Goal: Transaction & Acquisition: Purchase product/service

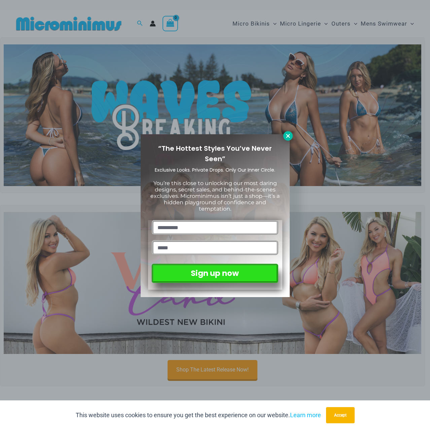
click at [289, 138] on icon at bounding box center [288, 136] width 6 height 6
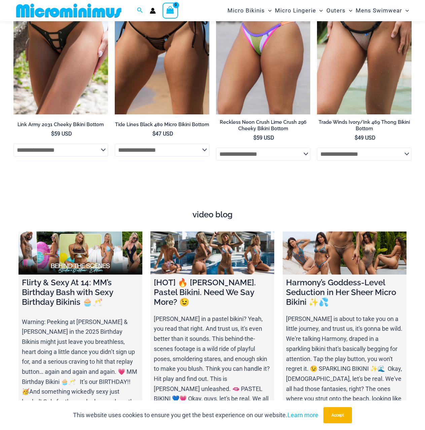
scroll to position [2048, 0]
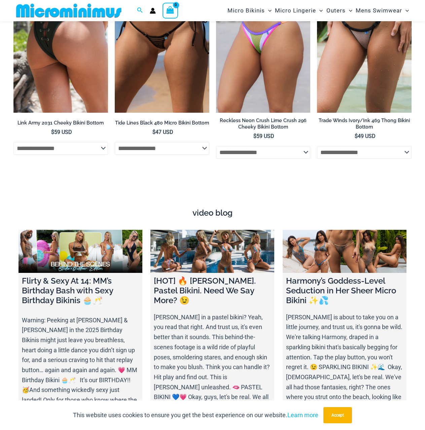
click at [99, 145] on select "**********" at bounding box center [60, 148] width 95 height 13
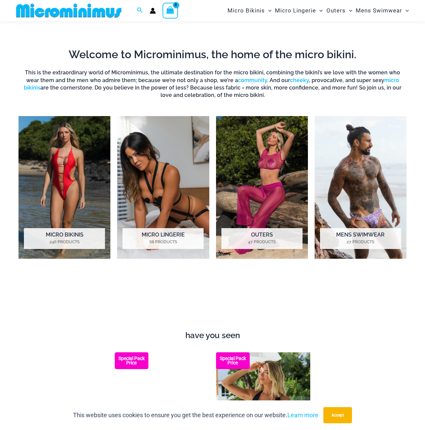
scroll to position [331, 0]
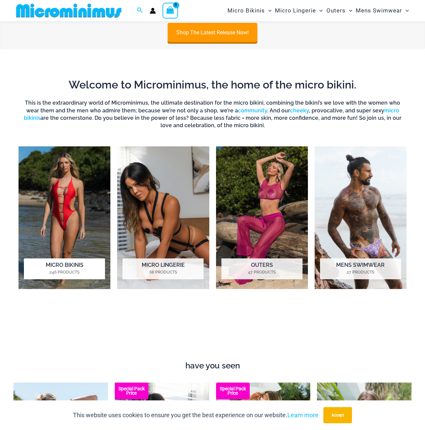
click at [89, 211] on img "Visit product category Micro Bikinis" at bounding box center [65, 217] width 92 height 143
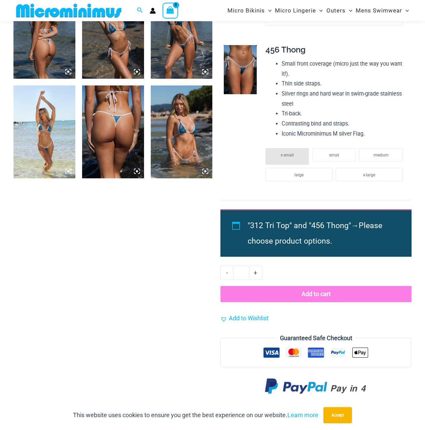
scroll to position [532, 0]
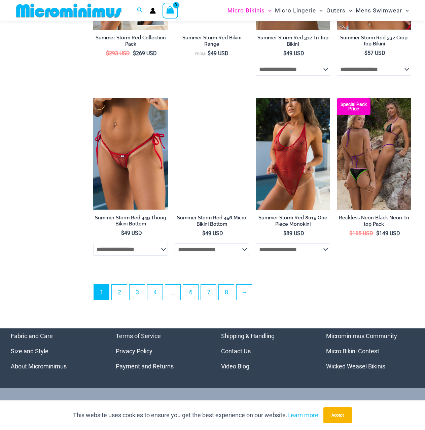
scroll to position [1408, 0]
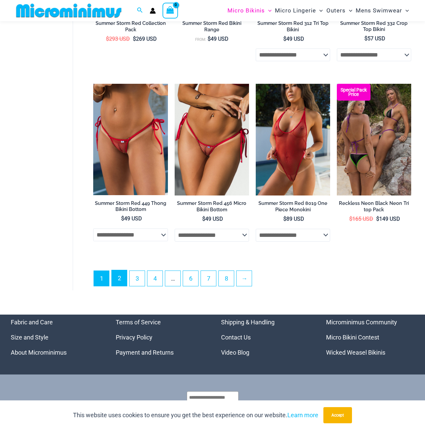
click at [115, 286] on link "2" at bounding box center [119, 278] width 15 height 16
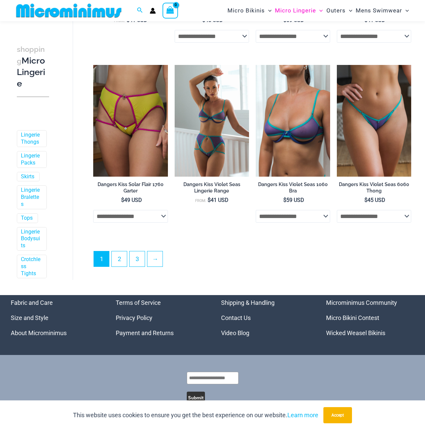
scroll to position [1307, 0]
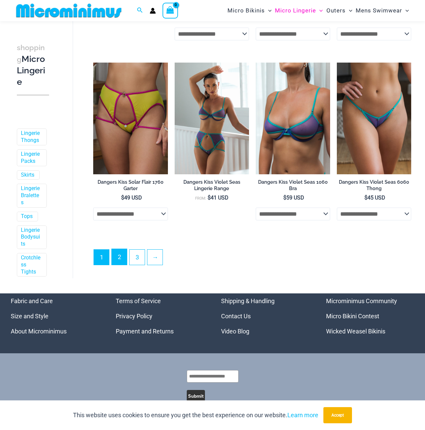
click at [121, 253] on link "2" at bounding box center [119, 257] width 15 height 16
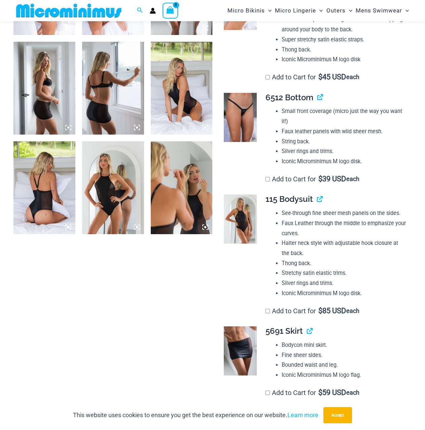
scroll to position [600, 0]
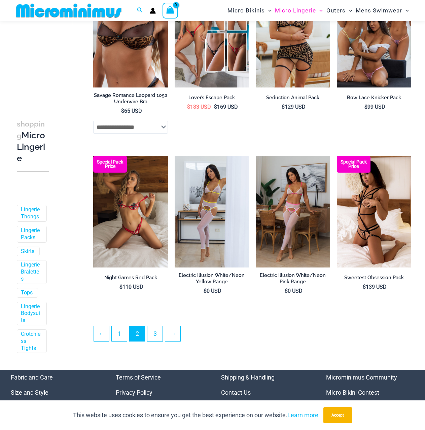
scroll to position [1178, 0]
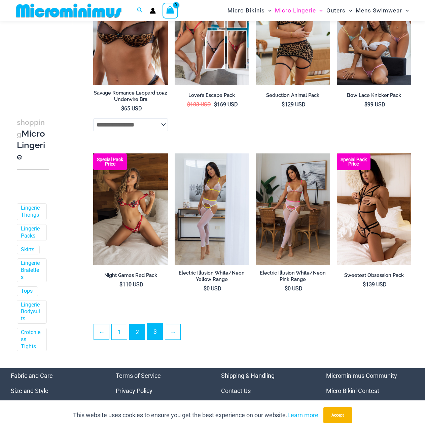
click at [150, 334] on link "3" at bounding box center [154, 332] width 15 height 16
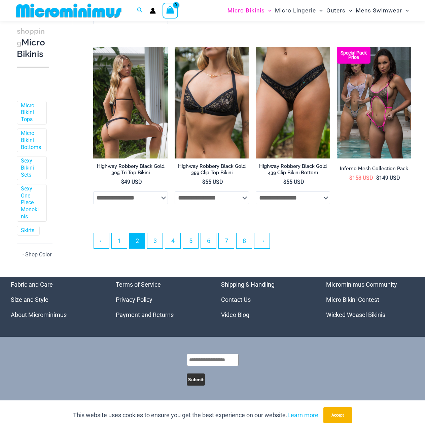
scroll to position [1295, 0]
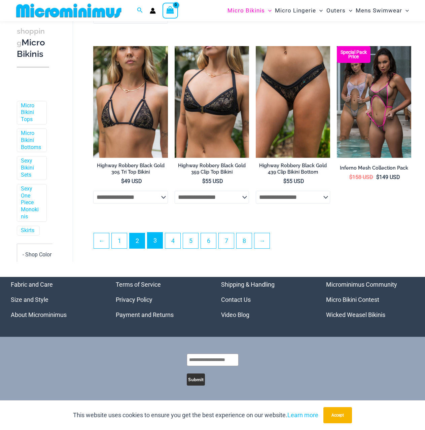
click at [156, 235] on link "3" at bounding box center [154, 241] width 15 height 16
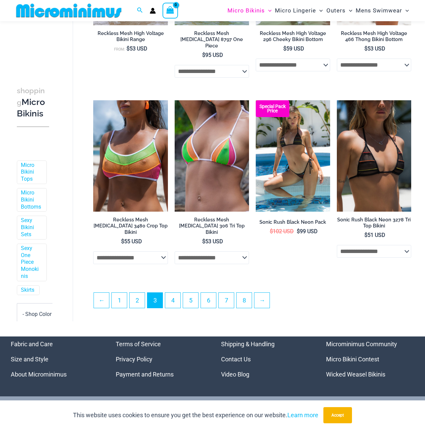
scroll to position [1244, 0]
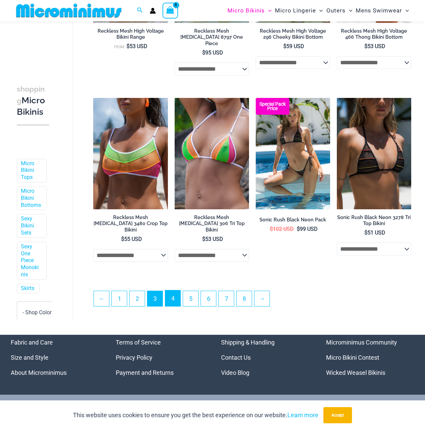
click at [170, 290] on link "4" at bounding box center [172, 298] width 15 height 16
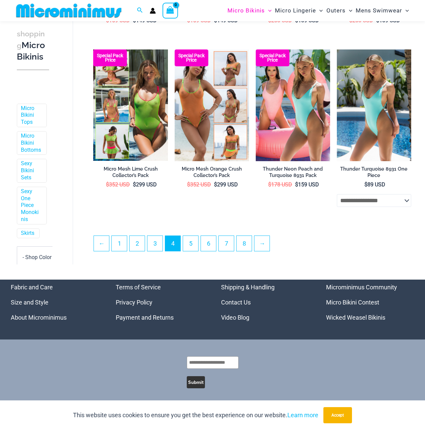
scroll to position [1273, 0]
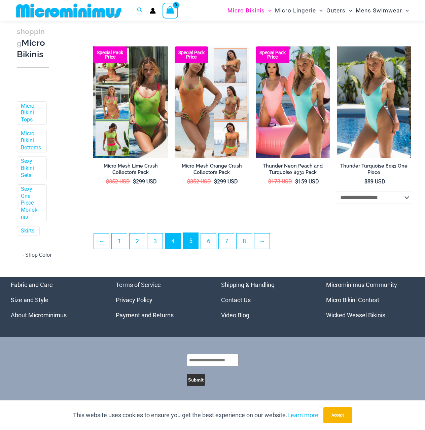
click at [192, 249] on link "5" at bounding box center [190, 241] width 15 height 16
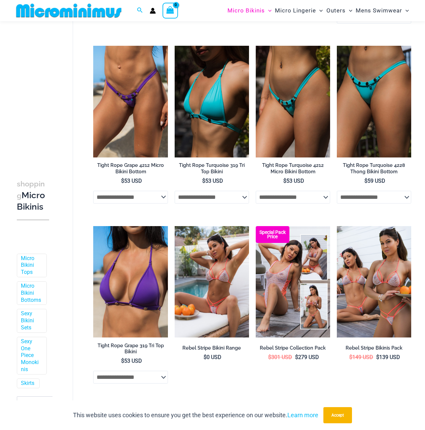
scroll to position [1144, 0]
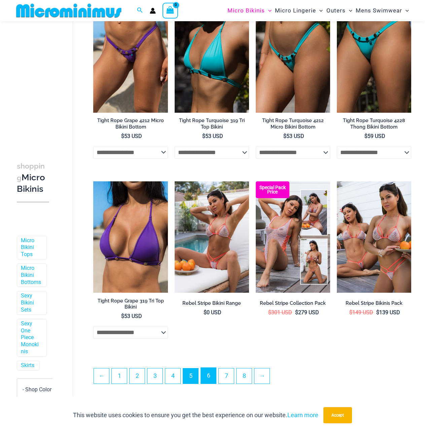
click at [205, 384] on link "6" at bounding box center [208, 376] width 15 height 16
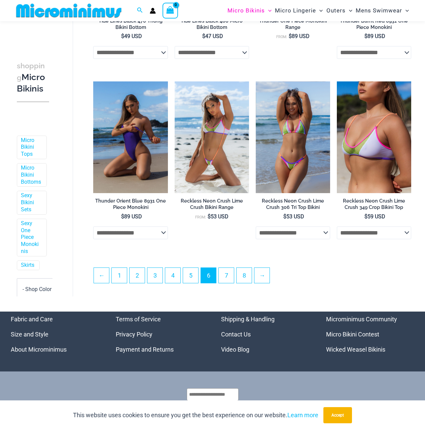
scroll to position [1245, 0]
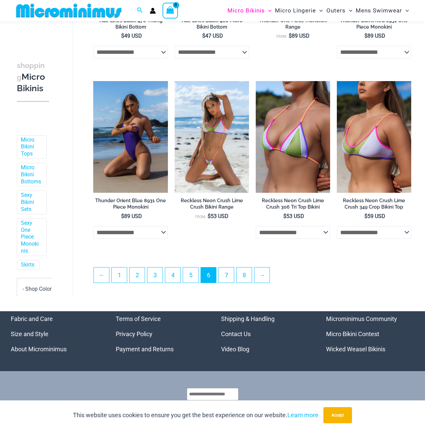
click at [231, 282] on ul "← 1 2 3 4 5 6 7 8 →" at bounding box center [252, 277] width 317 height 20
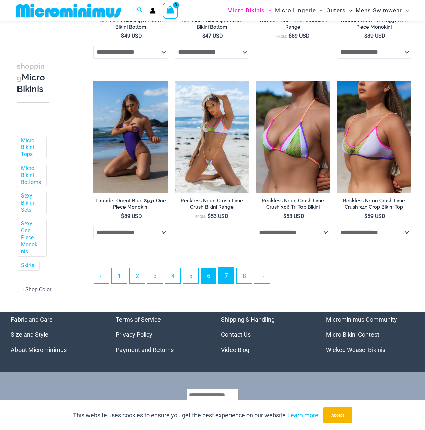
click at [230, 278] on link "7" at bounding box center [226, 276] width 15 height 16
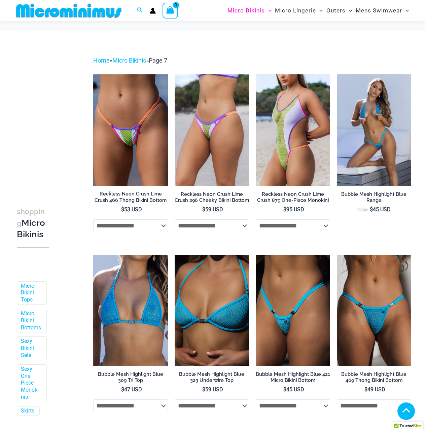
scroll to position [1278, 0]
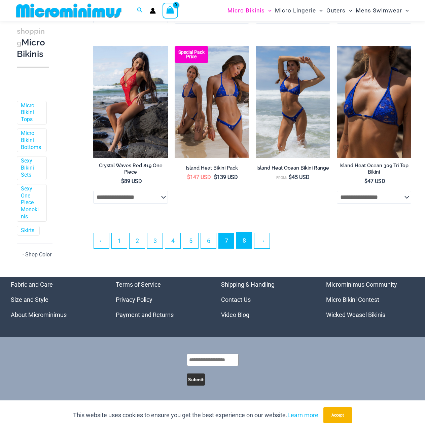
click at [247, 233] on link "8" at bounding box center [244, 241] width 15 height 16
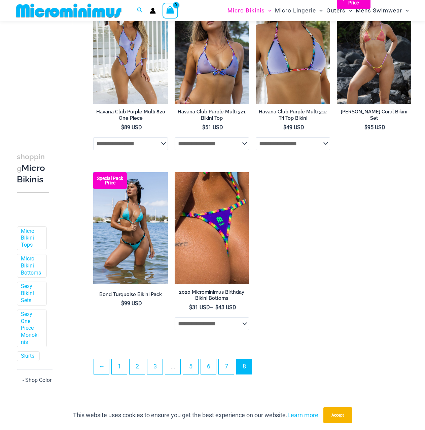
scroll to position [806, 0]
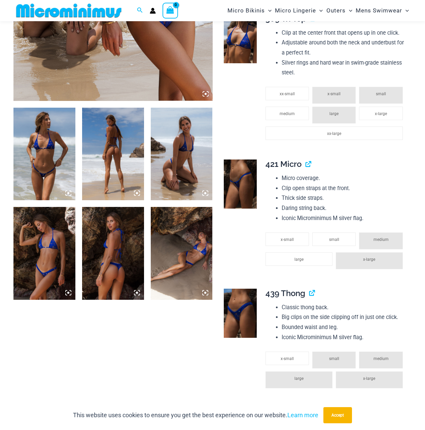
scroll to position [263, 0]
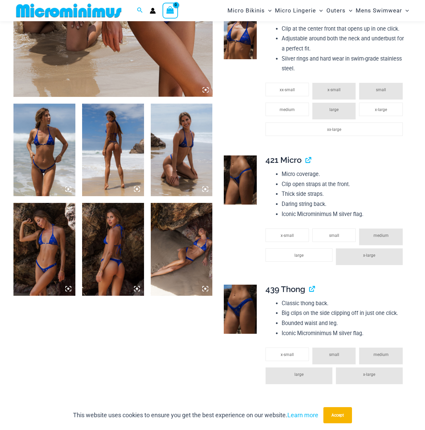
click at [48, 153] on img at bounding box center [44, 150] width 62 height 93
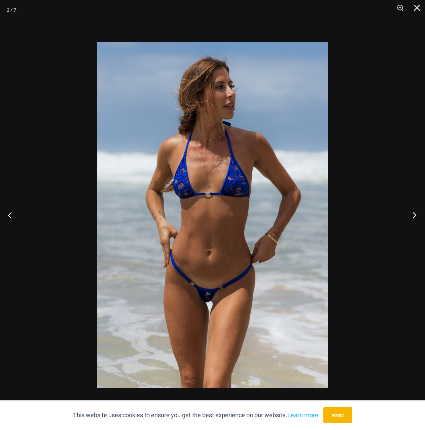
click at [406, 219] on button "Next" at bounding box center [412, 215] width 25 height 34
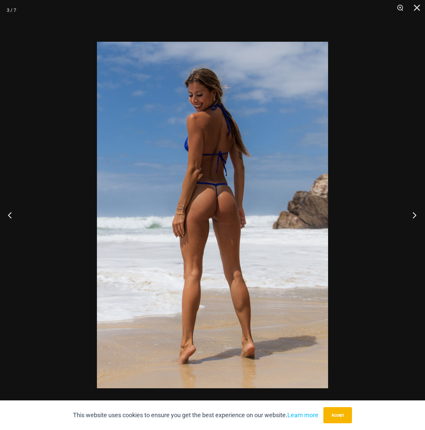
click at [410, 217] on button "Next" at bounding box center [412, 215] width 25 height 34
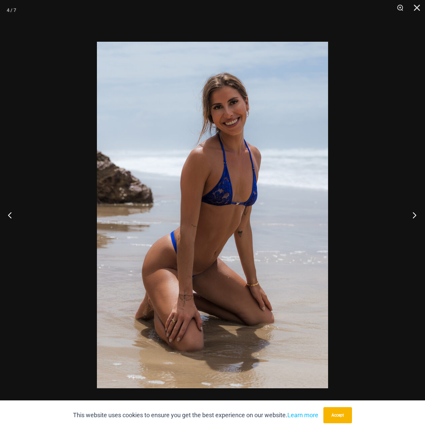
click at [411, 216] on button "Next" at bounding box center [412, 215] width 25 height 34
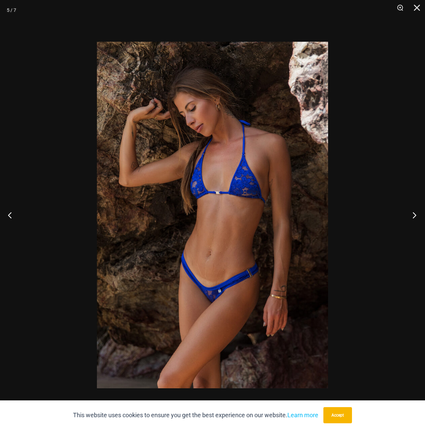
click at [411, 216] on button "Next" at bounding box center [412, 215] width 25 height 34
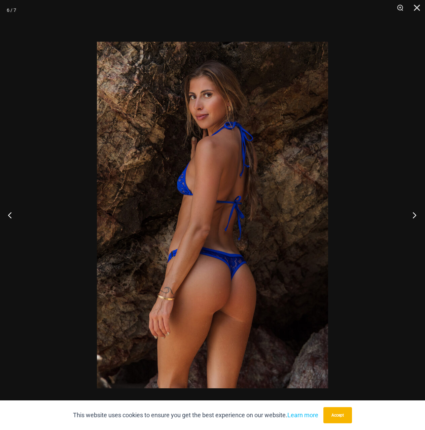
click at [411, 216] on button "Next" at bounding box center [412, 215] width 25 height 34
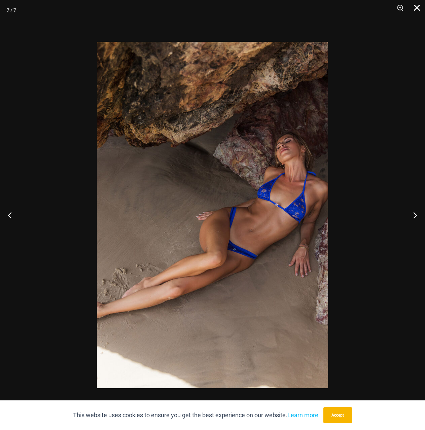
click at [420, 9] on button "Close" at bounding box center [414, 10] width 17 height 20
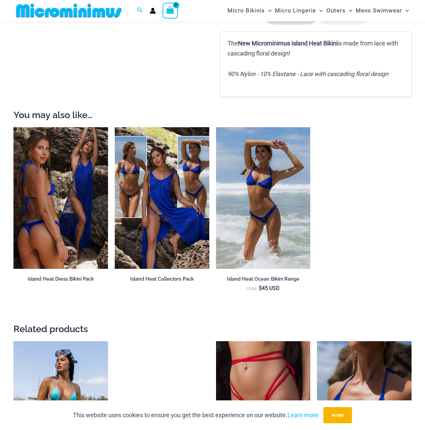
scroll to position [903, 0]
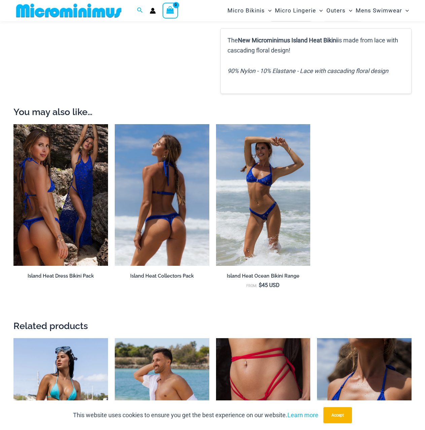
click at [159, 202] on img at bounding box center [162, 195] width 95 height 142
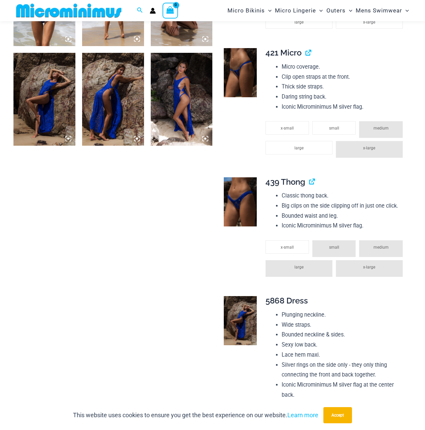
scroll to position [505, 0]
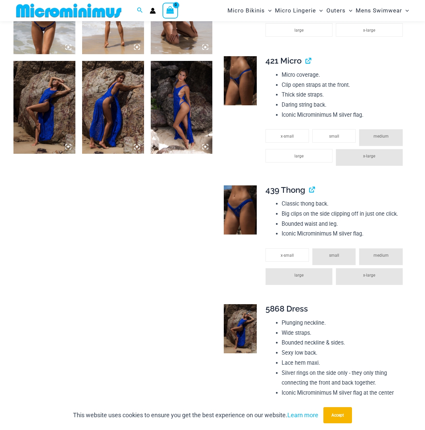
click at [249, 306] on link at bounding box center [240, 328] width 33 height 49
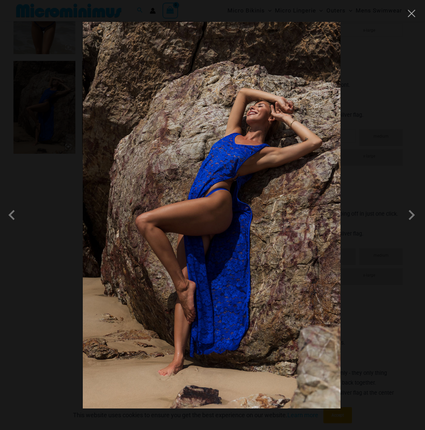
click at [383, 163] on div at bounding box center [212, 215] width 425 height 430
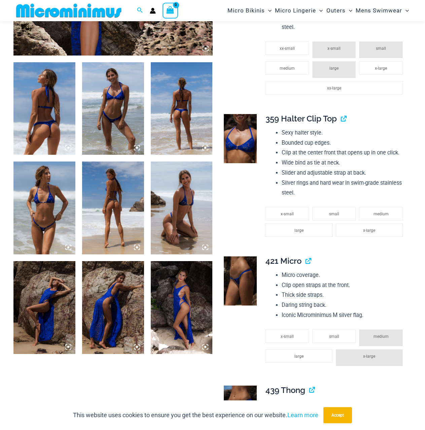
scroll to position [303, 0]
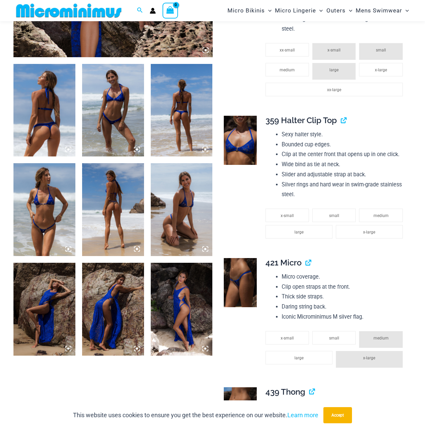
click at [22, 287] on img at bounding box center [44, 309] width 62 height 93
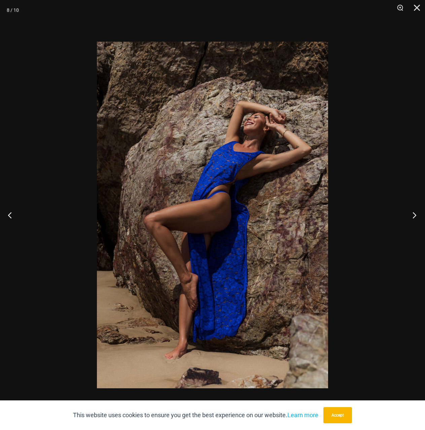
click at [410, 210] on button "Next" at bounding box center [412, 215] width 25 height 34
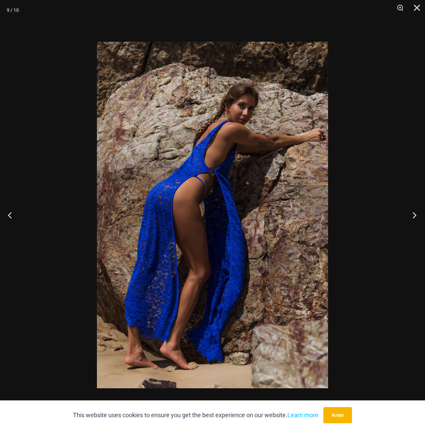
click at [410, 210] on button "Next" at bounding box center [412, 215] width 25 height 34
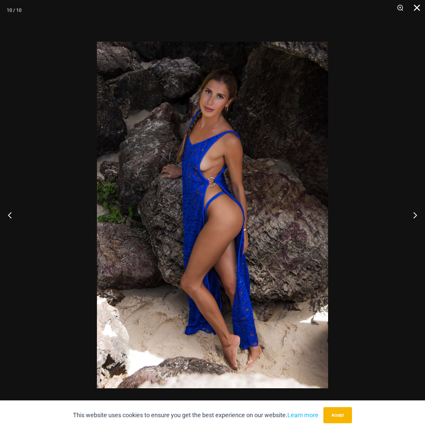
click at [414, 10] on button "Close" at bounding box center [414, 10] width 17 height 20
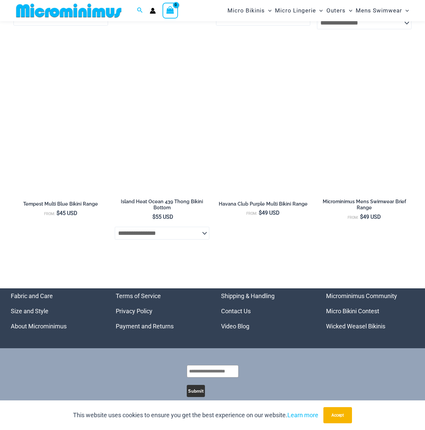
scroll to position [2228, 0]
